Goal: Information Seeking & Learning: Learn about a topic

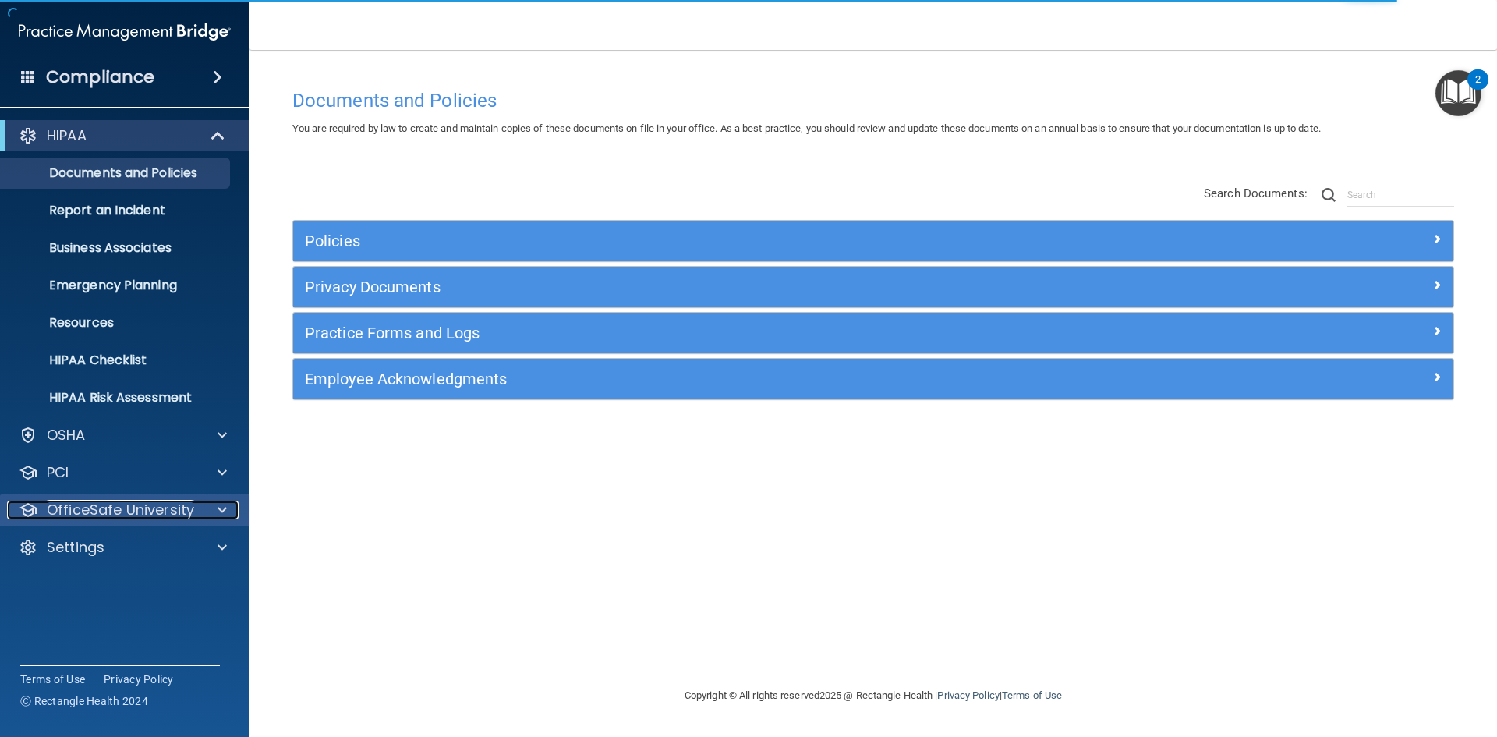
click at [141, 509] on p "OfficeSafe University" at bounding box center [120, 510] width 147 height 19
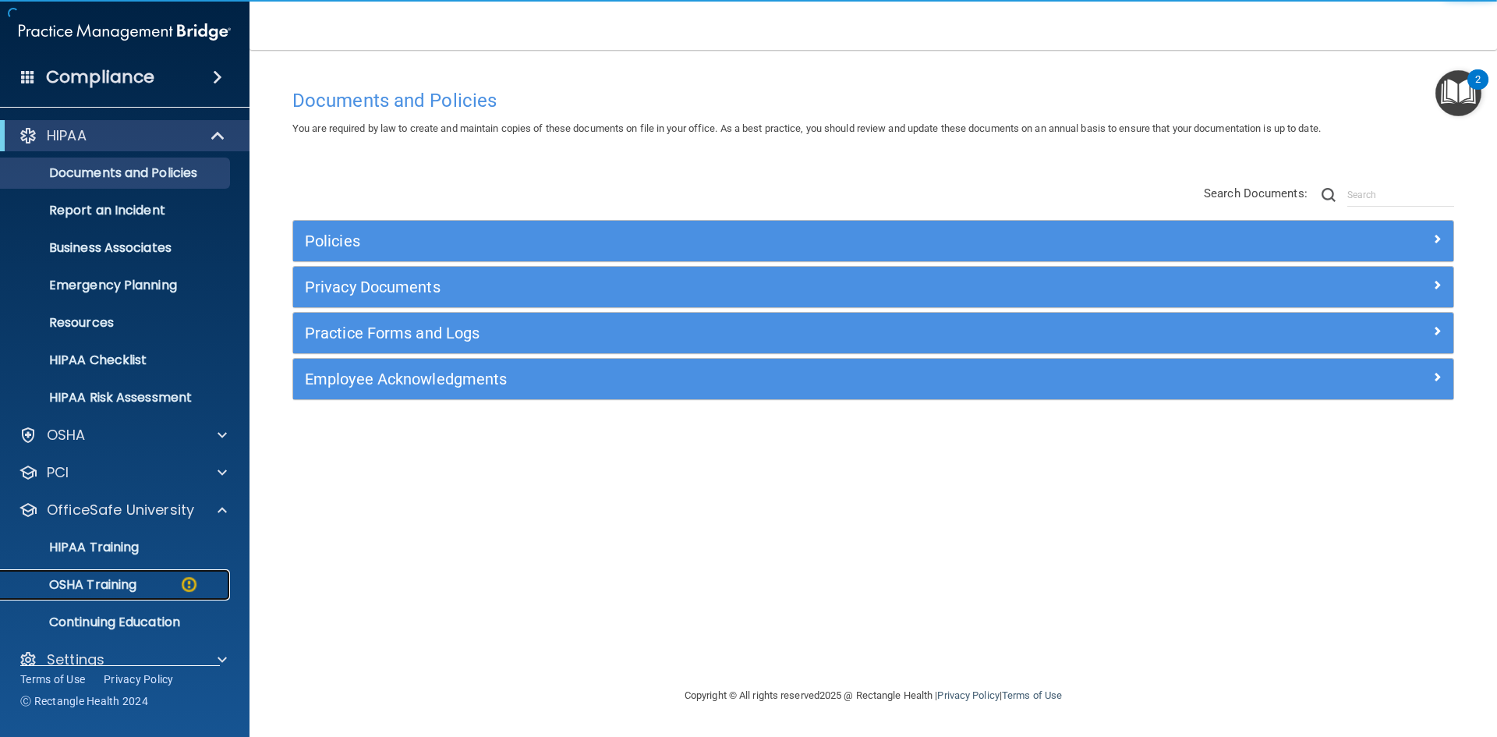
click at [126, 588] on p "OSHA Training" at bounding box center [73, 585] width 126 height 16
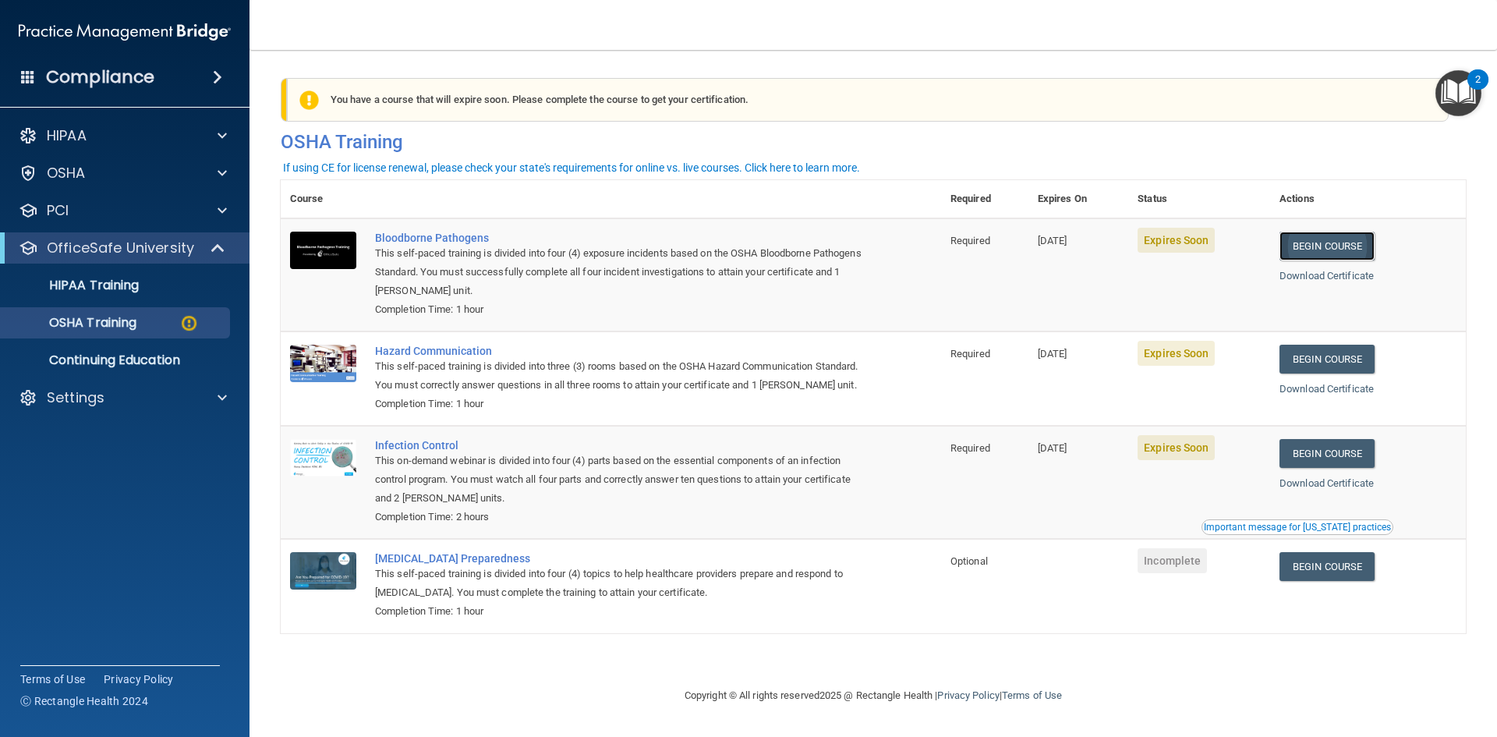
click at [1343, 244] on link "Begin Course" at bounding box center [1327, 246] width 95 height 29
click at [1362, 250] on link "Begin Course" at bounding box center [1327, 246] width 95 height 29
click at [1349, 250] on link "Begin Course" at bounding box center [1327, 246] width 95 height 29
